Goal: Information Seeking & Learning: Learn about a topic

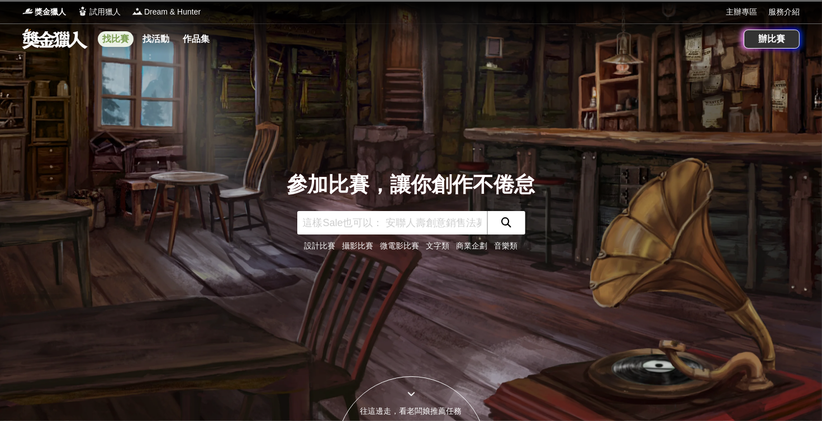
click at [118, 40] on link "找比賽" at bounding box center [116, 39] width 36 height 16
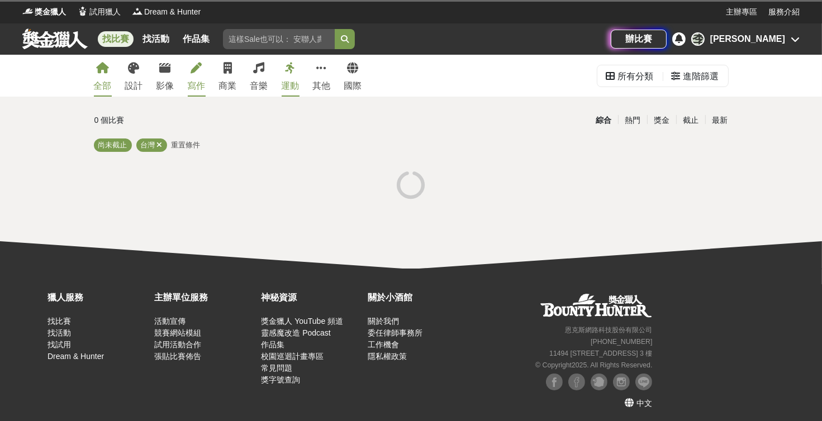
click at [194, 76] on link "寫作" at bounding box center [197, 76] width 18 height 42
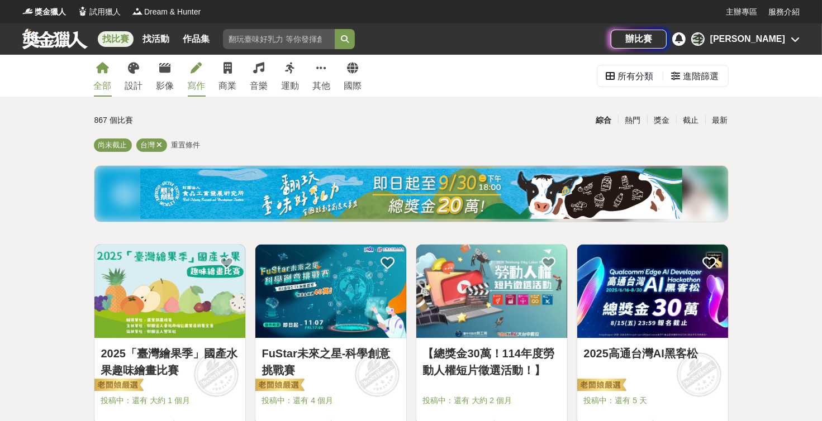
click at [194, 83] on div "寫作" at bounding box center [197, 85] width 18 height 13
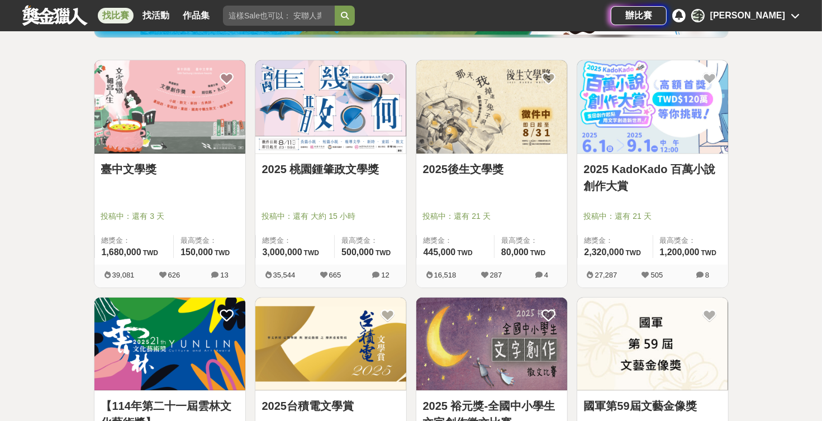
scroll to position [189, 0]
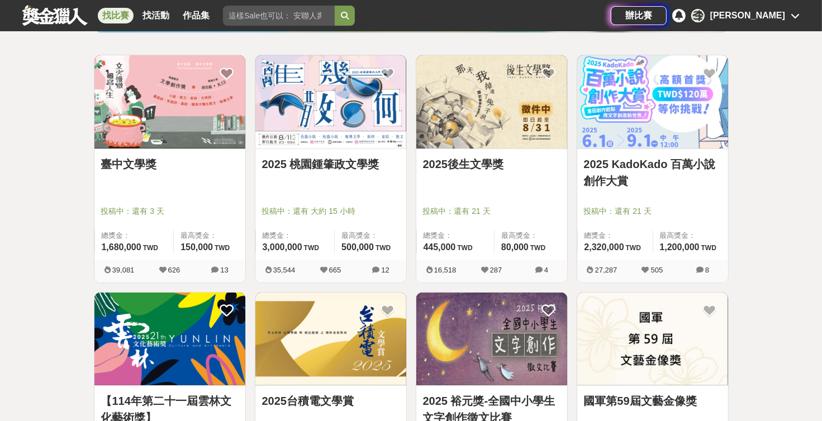
click at [120, 168] on link "臺中文學獎" at bounding box center [169, 164] width 137 height 17
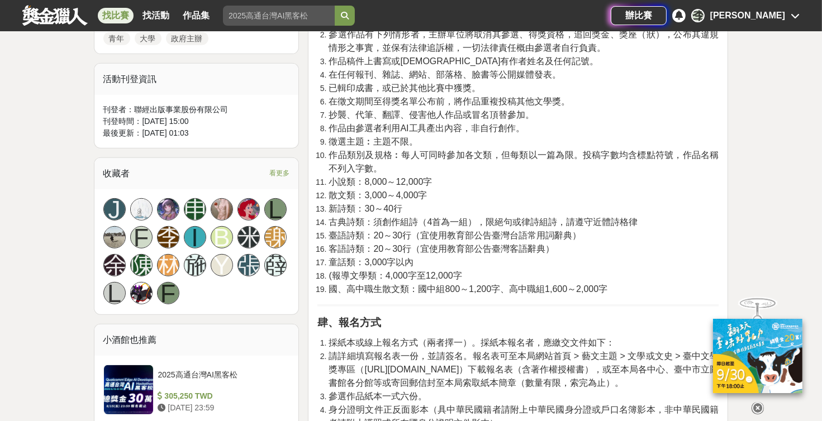
scroll to position [568, 0]
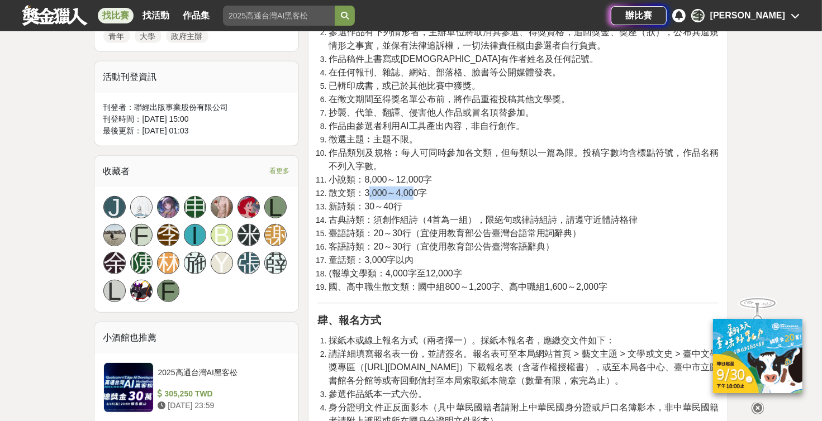
drag, startPoint x: 368, startPoint y: 196, endPoint x: 414, endPoint y: 196, distance: 45.8
click at [414, 196] on span "散文類：3,000～4,000字" at bounding box center [378, 192] width 98 height 9
drag, startPoint x: 414, startPoint y: 196, endPoint x: 450, endPoint y: 211, distance: 40.1
click at [450, 211] on li "新詩類：30～40行" at bounding box center [524, 206] width 390 height 13
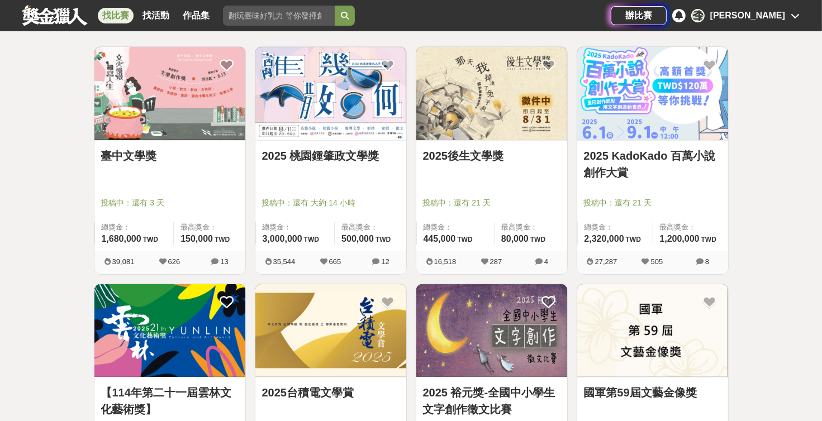
scroll to position [189, 0]
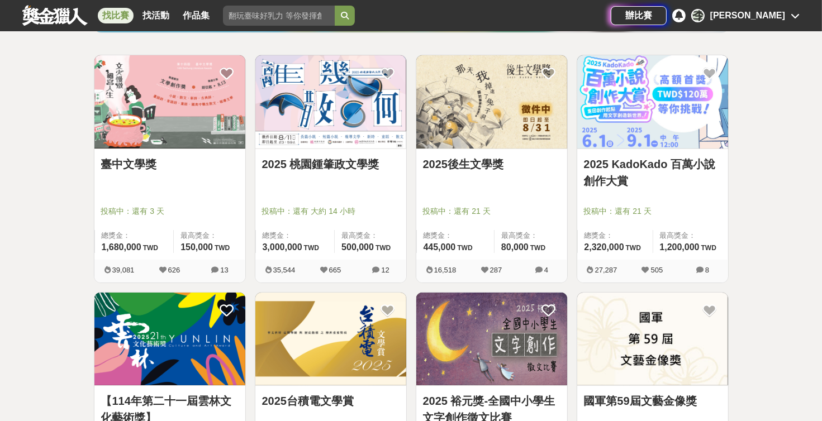
click at [358, 170] on link "2025 桃園鍾肇政文學獎" at bounding box center [330, 164] width 137 height 17
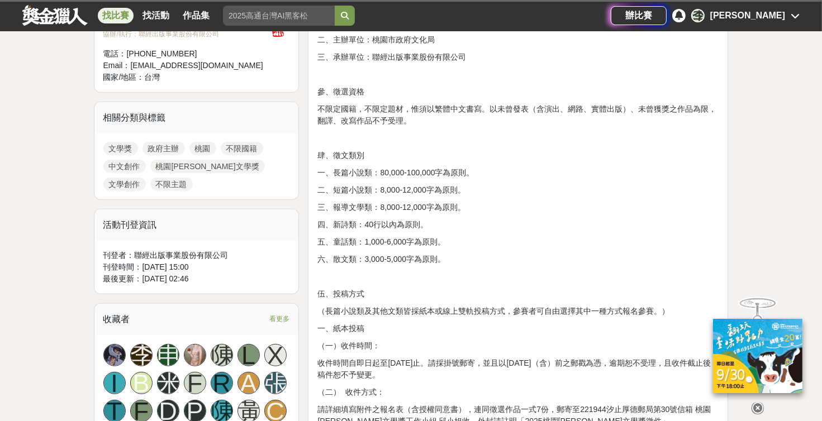
scroll to position [442, 0]
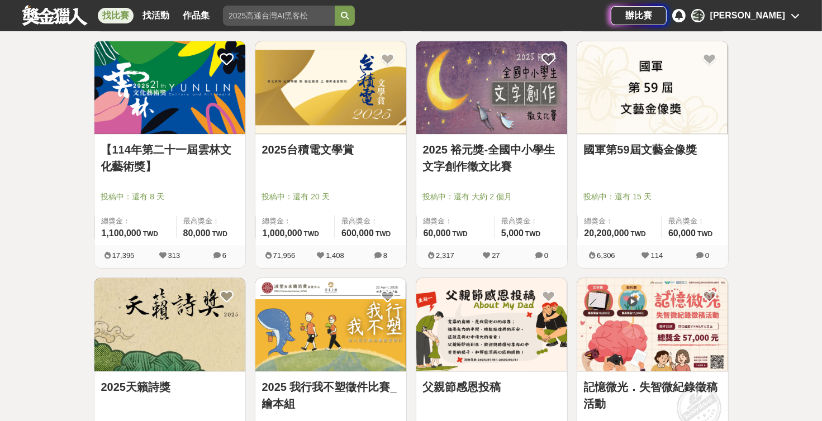
scroll to position [442, 0]
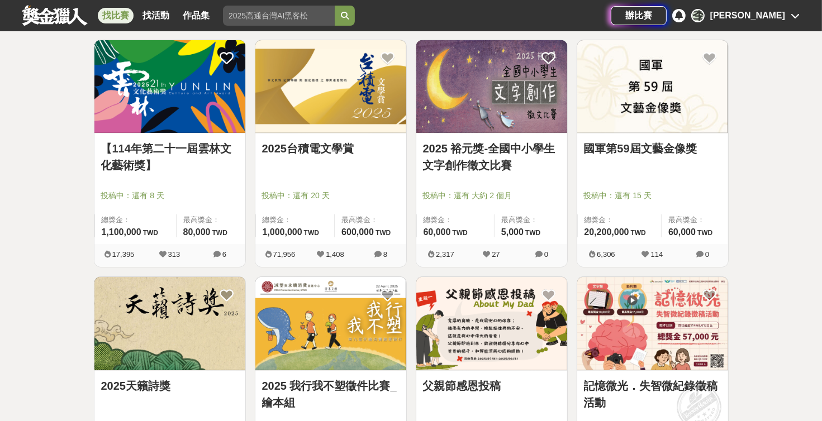
click at [488, 167] on link "2025 裕元獎-全國中小學生文字創作徵文比賽" at bounding box center [491, 157] width 137 height 34
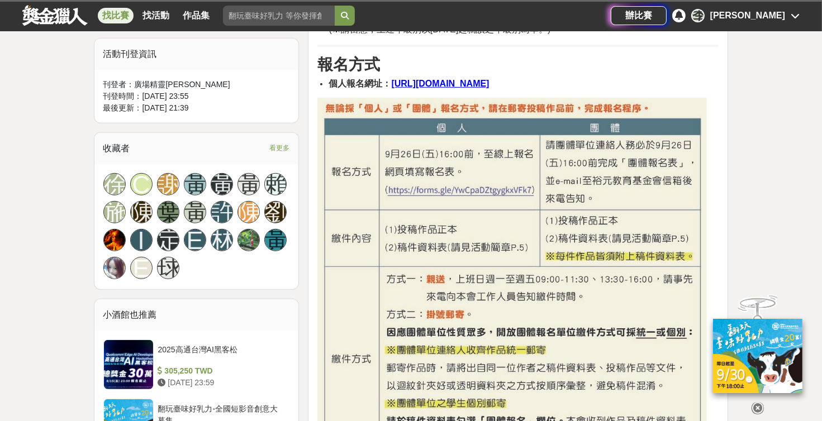
scroll to position [695, 0]
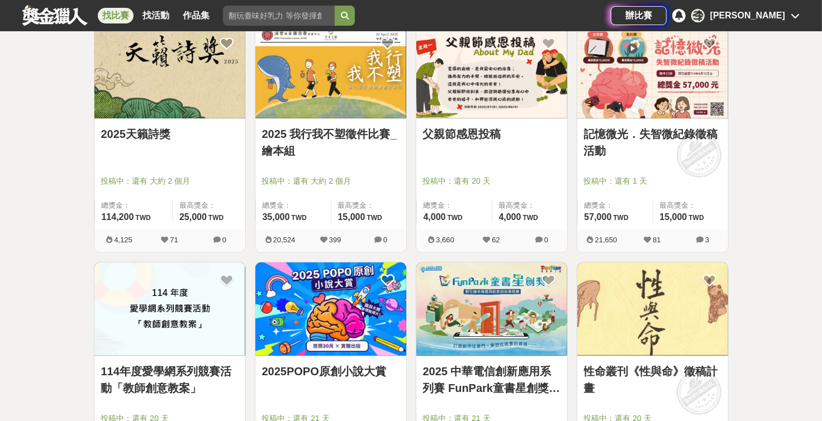
scroll to position [695, 0]
click at [348, 155] on link "2025 我行我不塑徵件比賽_繪本組" at bounding box center [330, 142] width 137 height 34
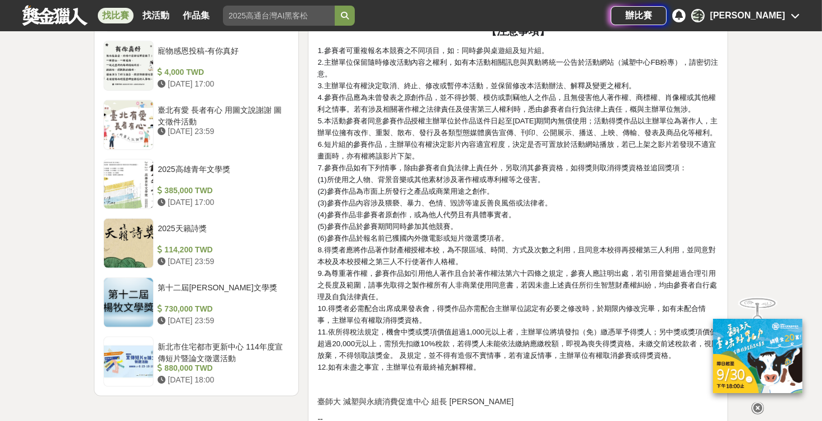
scroll to position [1390, 0]
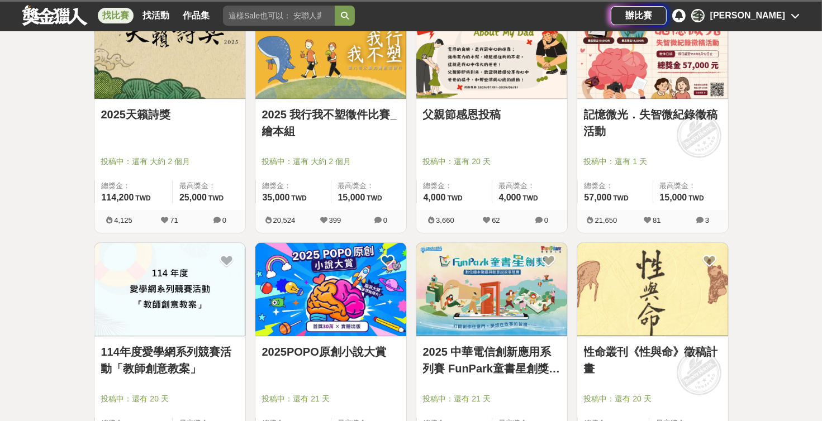
scroll to position [695, 0]
